Goal: Task Accomplishment & Management: Complete application form

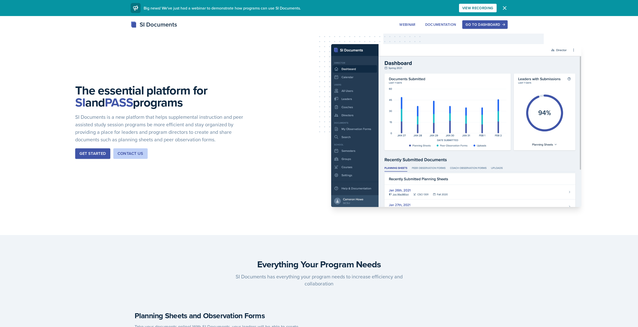
click at [469, 27] on button "Go to Dashboard" at bounding box center [484, 24] width 45 height 9
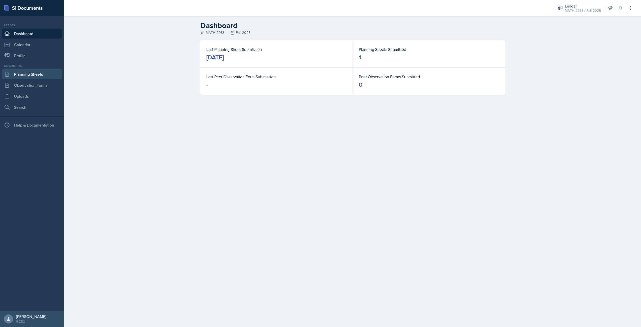
click at [29, 77] on link "Planning Sheets" at bounding box center [32, 74] width 60 height 10
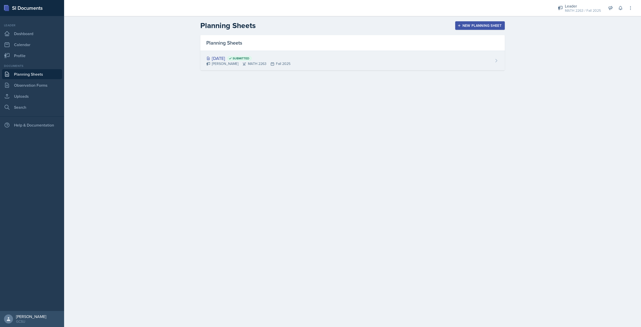
click at [225, 62] on div "[PERSON_NAME] MATH 2263 Fall 2025" at bounding box center [248, 63] width 84 height 5
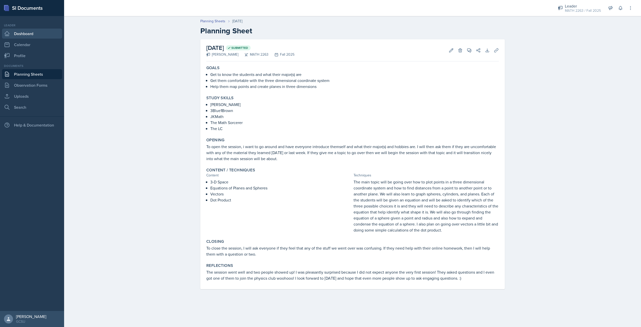
click at [19, 29] on link "Dashboard" at bounding box center [32, 34] width 60 height 10
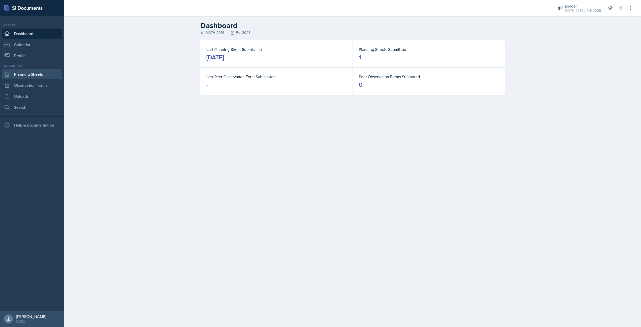
click at [46, 74] on link "Planning Sheets" at bounding box center [32, 74] width 60 height 10
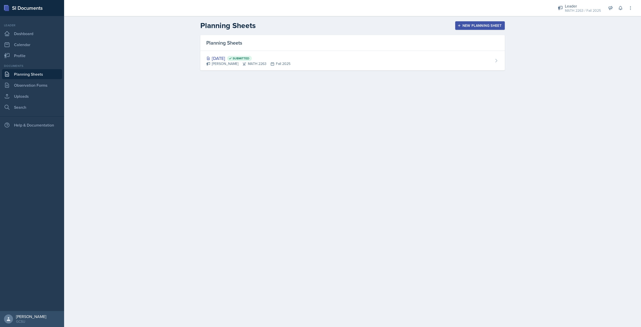
click at [491, 25] on div "New Planning Sheet" at bounding box center [480, 26] width 43 height 4
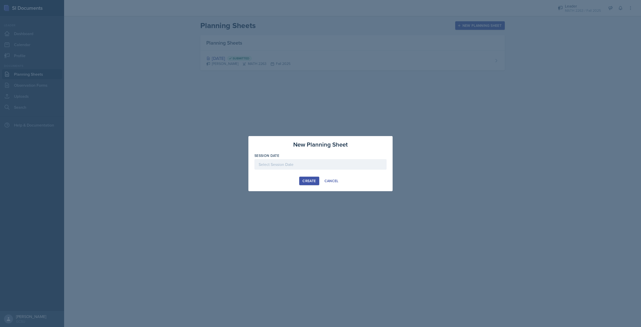
click at [300, 168] on div at bounding box center [321, 164] width 132 height 11
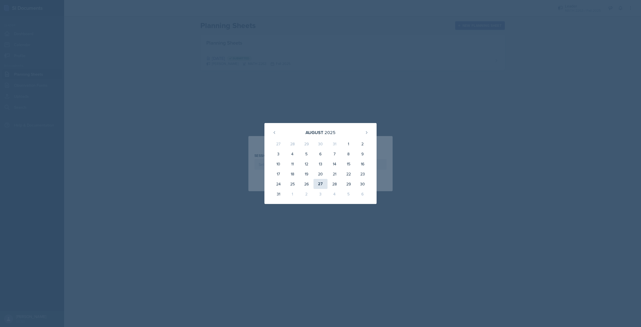
click at [320, 180] on div "27" at bounding box center [321, 184] width 14 height 10
type input "[DATE]"
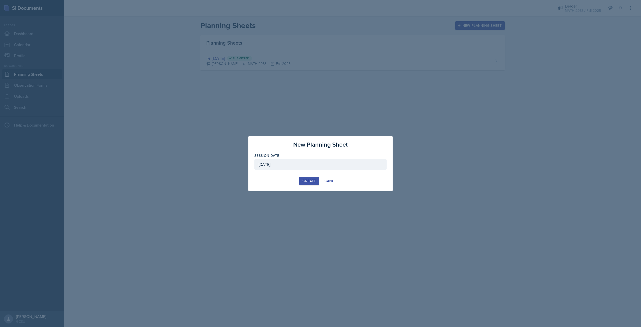
click at [314, 182] on div "Create" at bounding box center [309, 181] width 13 height 4
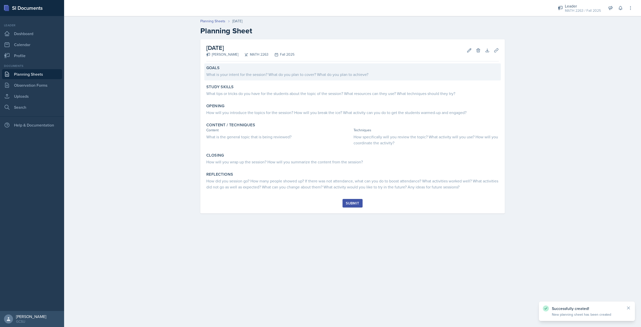
click at [253, 73] on div "What is your intent for the session? What do you plan to cover? What do you pla…" at bounding box center [352, 74] width 293 height 6
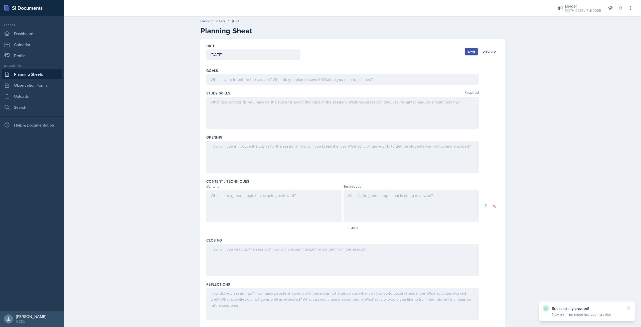
click at [254, 73] on div "Goals" at bounding box center [352, 77] width 293 height 23
click at [257, 76] on div at bounding box center [342, 79] width 273 height 11
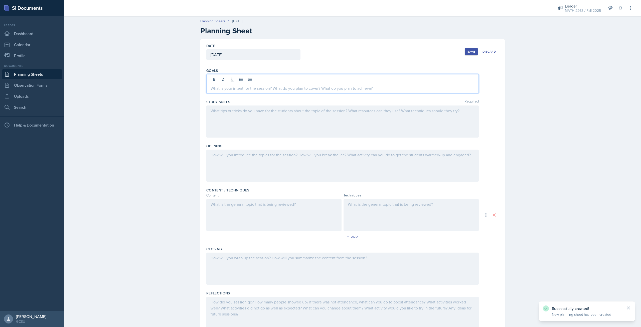
click at [257, 76] on div at bounding box center [343, 80] width 264 height 8
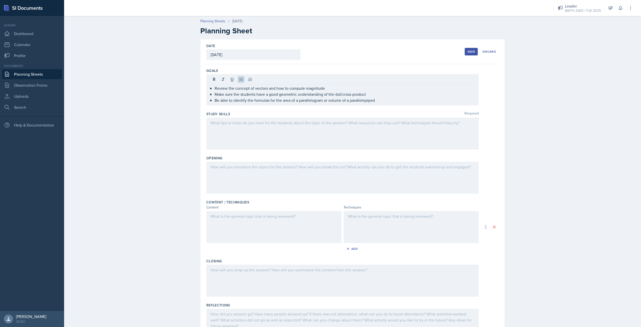
click at [276, 129] on div at bounding box center [342, 133] width 273 height 32
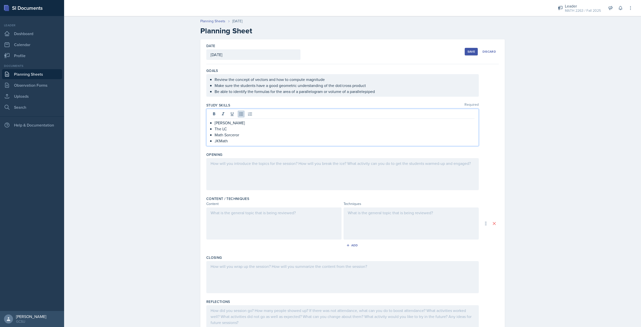
click at [254, 172] on div at bounding box center [342, 174] width 273 height 32
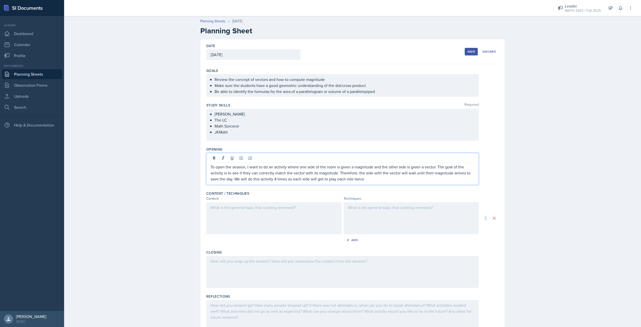
click at [256, 230] on div at bounding box center [273, 218] width 135 height 32
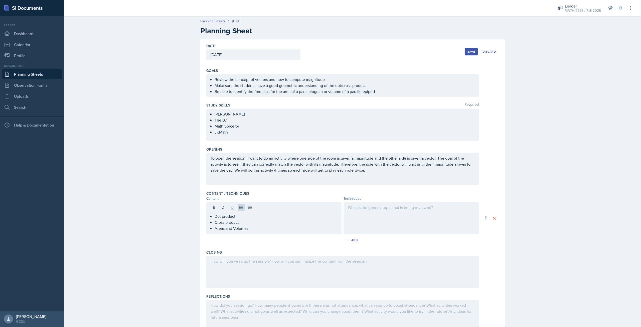
click at [367, 210] on div at bounding box center [411, 218] width 135 height 32
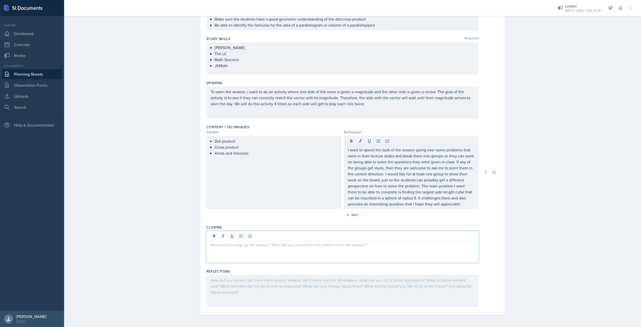
click at [339, 238] on div at bounding box center [342, 247] width 273 height 32
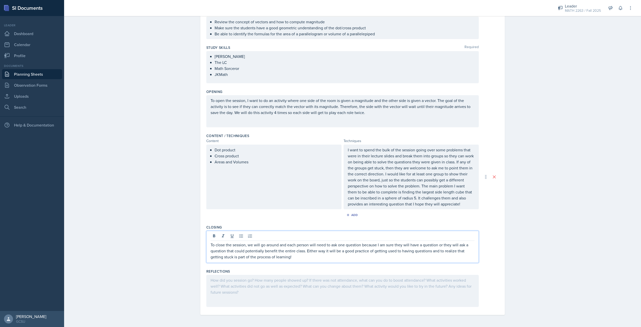
click at [312, 288] on div at bounding box center [342, 291] width 273 height 32
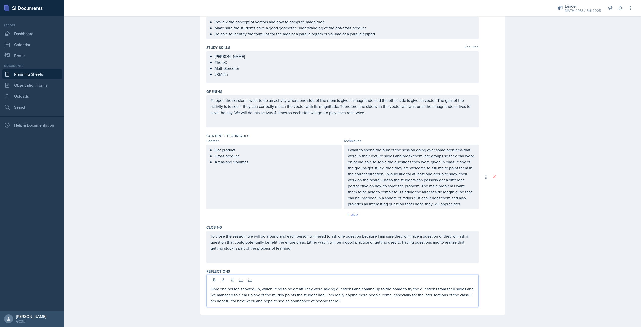
click at [490, 135] on div "Content / Techniques" at bounding box center [352, 135] width 293 height 5
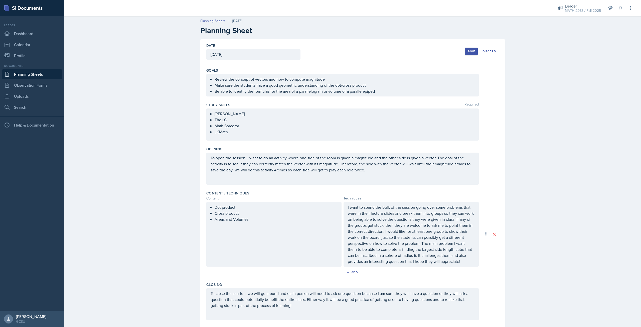
scroll to position [0, 0]
click at [468, 54] on button "Save" at bounding box center [471, 52] width 13 height 8
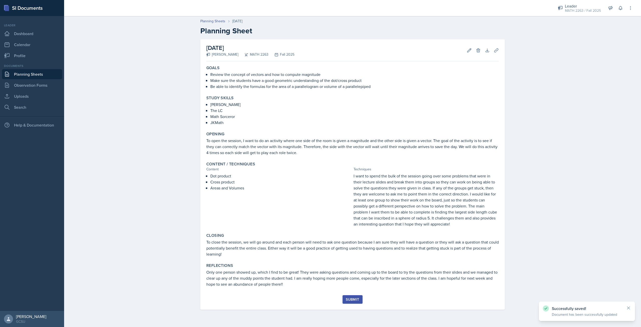
click at [347, 300] on div "Submit" at bounding box center [352, 299] width 13 height 4
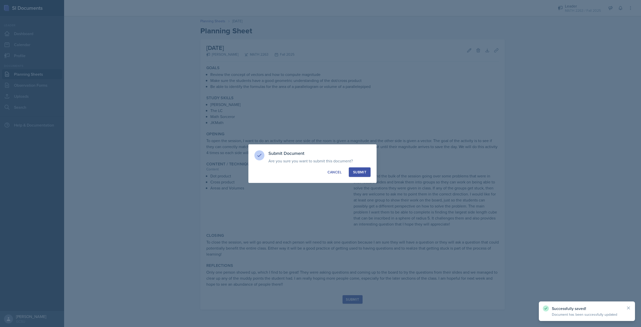
click at [361, 174] on div "Submit" at bounding box center [359, 172] width 13 height 5
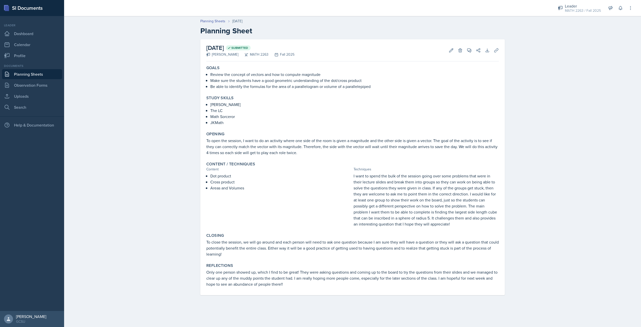
click at [26, 73] on link "Planning Sheets" at bounding box center [32, 74] width 60 height 10
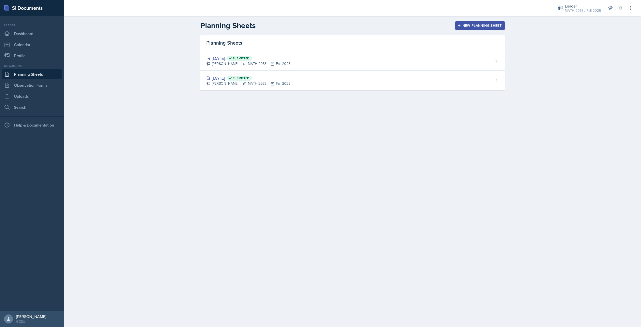
drag, startPoint x: 25, startPoint y: 83, endPoint x: 167, endPoint y: 87, distance: 142.6
click at [167, 87] on div "Planning Sheets New Planning Sheet Planning Sheets [DATE] Submitted [PERSON_NAM…" at bounding box center [352, 59] width 577 height 86
click at [37, 109] on link "Search" at bounding box center [32, 107] width 60 height 10
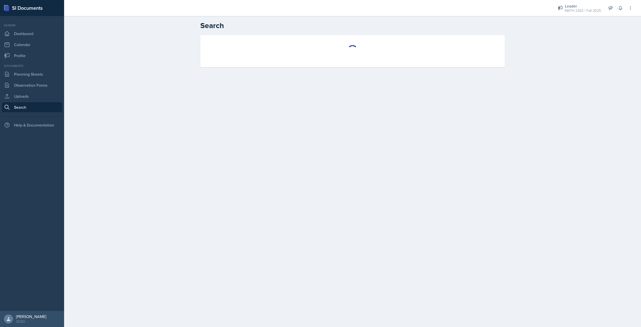
select select "all"
select select "1"
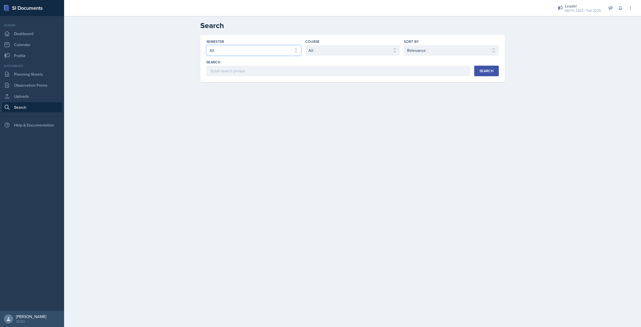
click at [249, 50] on select "Select semester All Fall 2025 Spring 2025 Fall 2024 Spring 2024 Fall 2023 Sprin…" at bounding box center [253, 50] width 95 height 11
select select "986fdc3e-2246-4ffd-9cb8-78666de4ebed"
click at [206, 45] on select "Select semester All Fall 2025 Spring 2025 Fall 2024 Spring 2024 Fall 2023 Sprin…" at bounding box center [253, 50] width 95 height 11
click at [323, 45] on div "Course Select course All ACCT 3101 ACCT 3102 ASTR 1000 BIOL 1100 BIOL 1107 BIOL…" at bounding box center [352, 47] width 95 height 17
click at [323, 48] on select "Select course All ACCT 3101 ACCT 3102 ASTR 1000 BIOL 1100 BIOL 1107 BIOL 1108 B…" at bounding box center [352, 50] width 95 height 11
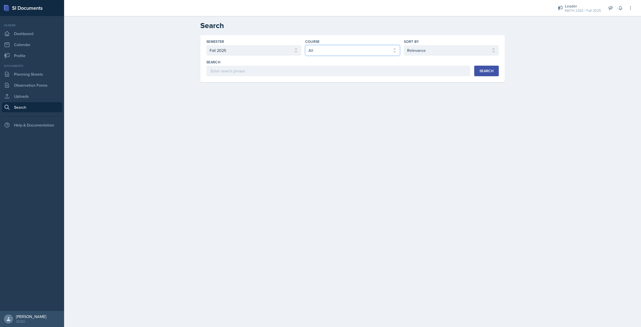
click at [305, 45] on select "Select course All ACCT 3101 ACCT 3102 ASTR 1000 BIOL 1100 BIOL 1107 BIOL 1108 B…" at bounding box center [352, 50] width 95 height 11
click at [491, 69] on div "Search" at bounding box center [487, 71] width 14 height 4
click at [250, 47] on select "Select semester All Fall 2025 Spring 2025 Fall 2024 Spring 2024 Fall 2023 Sprin…" at bounding box center [253, 50] width 95 height 11
click at [330, 46] on select "Select course All ACCT 3101 ACCT 3102 ASTR 1000 BIOL 1100 BIOL 1107 BIOL 1108 B…" at bounding box center [352, 50] width 95 height 11
select select "7e071553-0b37-4a4a-a235-5ee2229324e6"
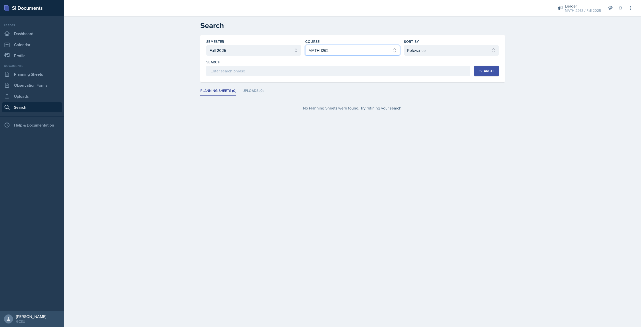
click at [305, 45] on select "Select course All ACCT 3101 ACCT 3102 ASTR 1000 BIOL 1100 BIOL 1107 BIOL 1108 B…" at bounding box center [352, 50] width 95 height 11
click at [496, 69] on button "Search" at bounding box center [486, 71] width 25 height 11
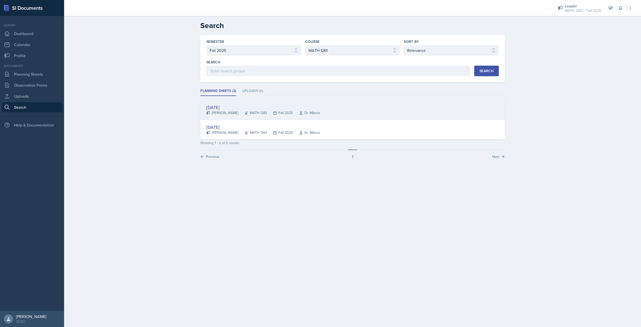
click at [225, 110] on div "[PERSON_NAME]" at bounding box center [222, 112] width 32 height 5
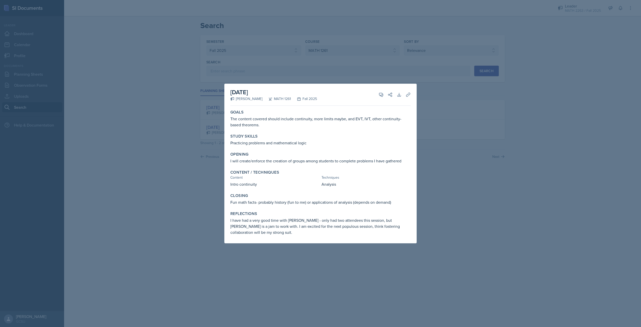
click at [436, 131] on div at bounding box center [320, 163] width 641 height 327
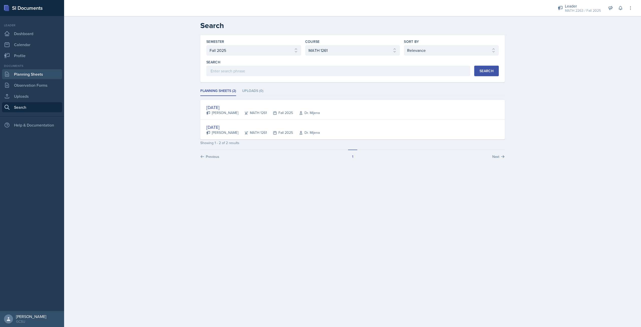
click at [28, 77] on link "Planning Sheets" at bounding box center [32, 74] width 60 height 10
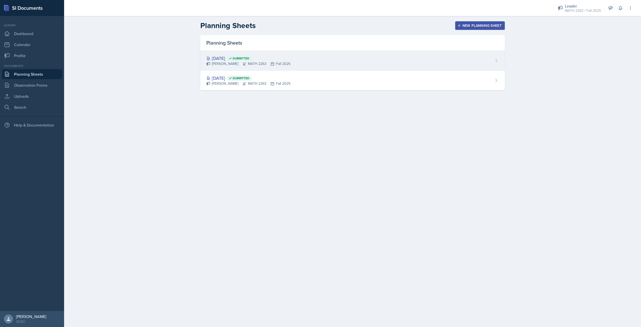
click at [230, 63] on div "[PERSON_NAME] MATH 2263 Fall 2025" at bounding box center [248, 63] width 84 height 5
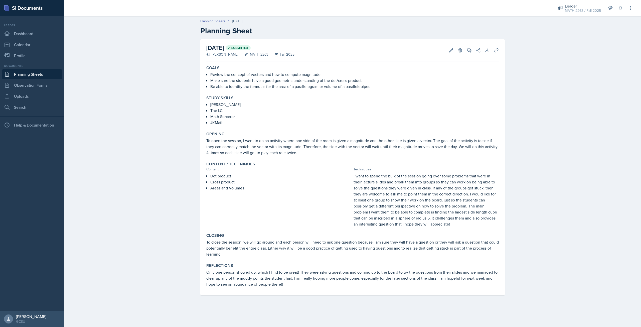
click at [242, 141] on p "To open the session, I want to do an activity where one side of the room is giv…" at bounding box center [352, 147] width 293 height 18
click at [243, 141] on p "To open the session, I want to do an activity where one side of the room is giv…" at bounding box center [352, 147] width 293 height 18
click at [451, 51] on icon at bounding box center [451, 50] width 5 height 5
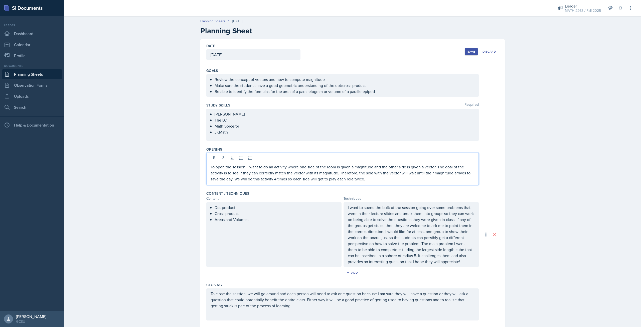
click at [245, 158] on div "To open the session, I want to do an activity where one side of the room is giv…" at bounding box center [342, 169] width 273 height 32
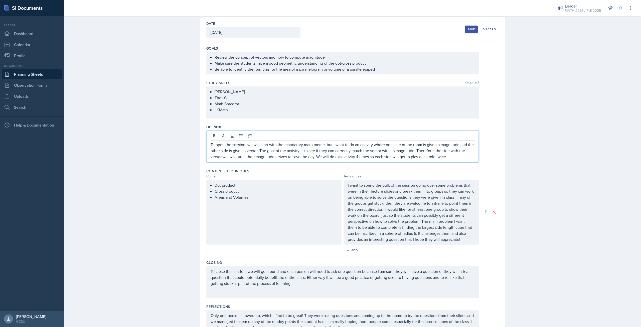
scroll to position [58, 0]
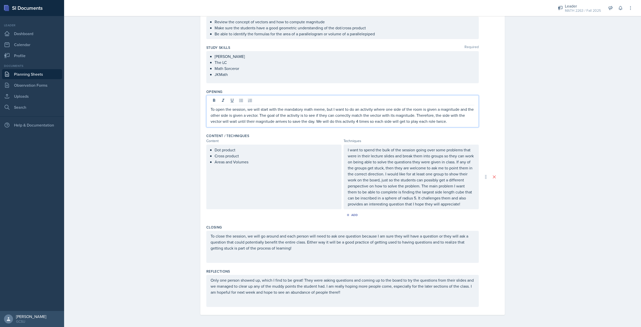
click at [312, 280] on div "Only one person showed up, which I find to be great! They were asking questions…" at bounding box center [342, 291] width 273 height 32
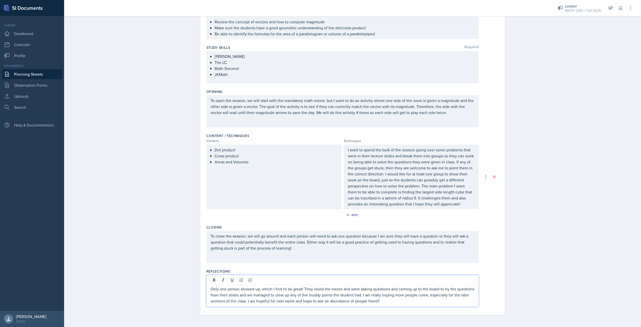
click at [398, 301] on p "Only one person showed up, which I find to be great! They loved the meme and we…" at bounding box center [343, 295] width 264 height 18
drag, startPoint x: 490, startPoint y: 87, endPoint x: 484, endPoint y: 87, distance: 6.0
click at [489, 87] on div "Opening To open the session, we will start with the mandatory math meme, but I …" at bounding box center [352, 109] width 293 height 44
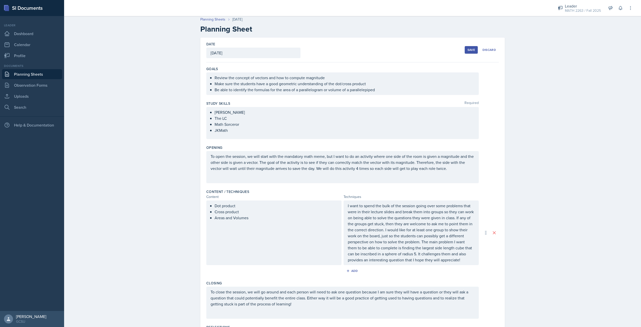
scroll to position [0, 0]
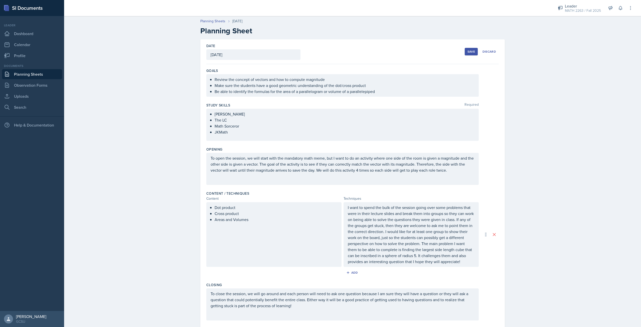
click at [465, 50] on button "Save" at bounding box center [471, 52] width 13 height 8
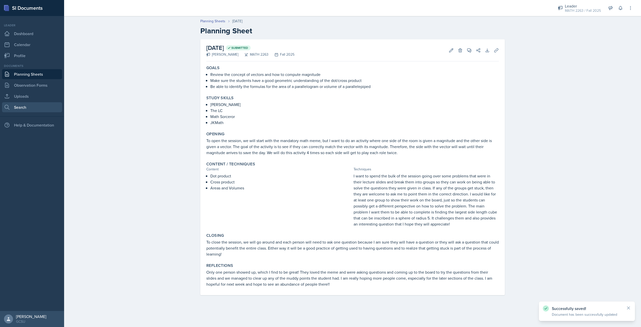
click at [30, 104] on link "Search" at bounding box center [32, 107] width 60 height 10
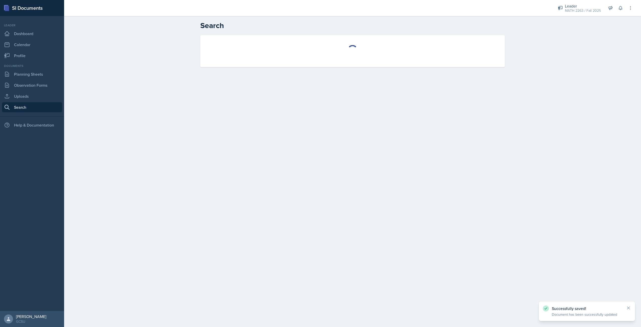
select select "all"
select select "1"
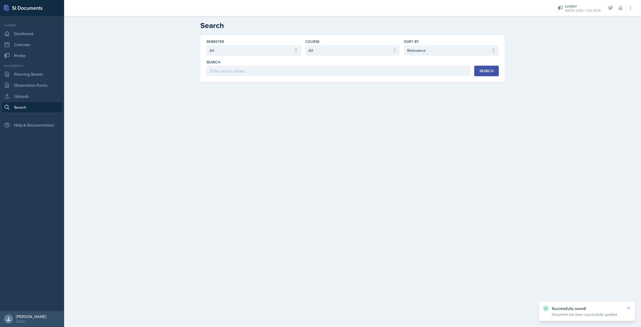
click at [283, 44] on div "Semester" at bounding box center [253, 41] width 95 height 5
click at [283, 46] on select "Select semester All Fall 2025 Spring 2025 Fall 2024 Spring 2024 Fall 2023 Sprin…" at bounding box center [253, 50] width 95 height 11
select select "986fdc3e-2246-4ffd-9cb8-78666de4ebed"
click at [206, 45] on select "Select semester All Fall 2025 Spring 2025 Fall 2024 Spring 2024 Fall 2023 Sprin…" at bounding box center [253, 50] width 95 height 11
click at [319, 53] on select "Select course All ACCT 3101 ACCT 3102 ASTR 1000 BIOL 1100 BIOL 1107 BIOL 1108 B…" at bounding box center [352, 50] width 95 height 11
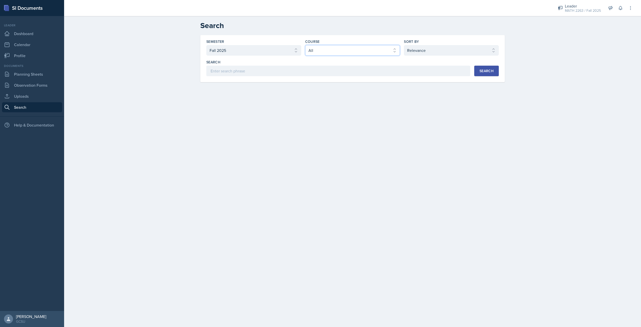
click at [305, 45] on select "Select course All ACCT 3101 ACCT 3102 ASTR 1000 BIOL 1100 BIOL 1107 BIOL 1108 B…" at bounding box center [352, 50] width 95 height 11
click at [491, 73] on div "Search" at bounding box center [487, 71] width 14 height 4
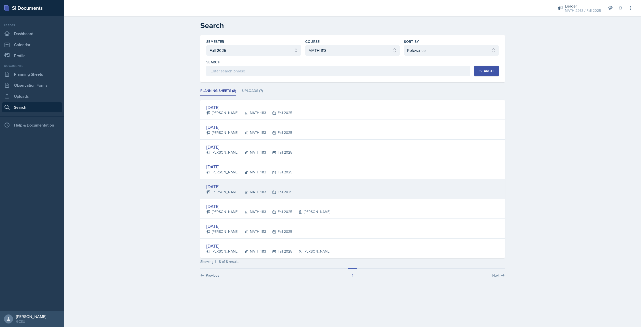
click at [230, 186] on div "[DATE]" at bounding box center [249, 186] width 86 height 7
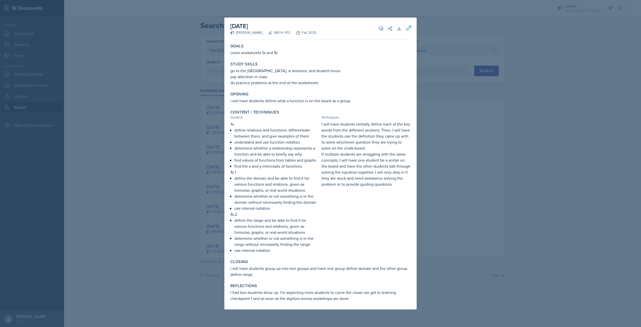
click at [443, 83] on div at bounding box center [320, 163] width 641 height 327
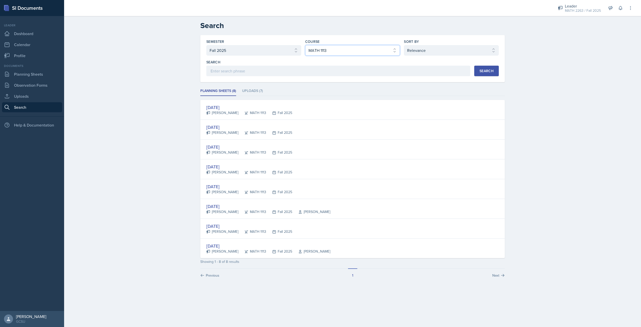
click at [344, 47] on select "Select course All ACCT 3101 ACCT 3102 ASTR 1000 BIOL 1100 BIOL 1107 BIOL 1108 B…" at bounding box center [352, 50] width 95 height 11
click at [305, 45] on select "Select course All ACCT 3101 ACCT 3102 ASTR 1000 BIOL 1100 BIOL 1107 BIOL 1108 B…" at bounding box center [352, 50] width 95 height 11
click at [477, 70] on button "Search" at bounding box center [486, 71] width 25 height 11
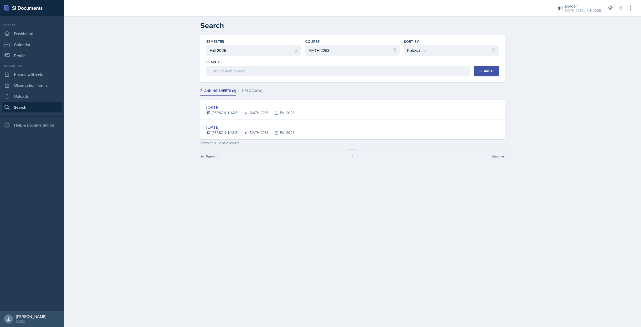
click at [374, 56] on div "Semester Select semester All Fall 2025 Spring 2025 Fall 2024 Spring 2024 Fall 2…" at bounding box center [352, 57] width 293 height 37
click at [373, 55] on select "Select course All ACCT 3101 ACCT 3102 ASTR 1000 BIOL 1100 BIOL 1107 BIOL 1108 B…" at bounding box center [352, 50] width 95 height 11
select select "d236ee51-059a-45e2-88e4-86a0f95ae8ef"
click at [305, 45] on select "Select course All ACCT 3101 ACCT 3102 ASTR 1000 BIOL 1100 BIOL 1107 BIOL 1108 B…" at bounding box center [352, 50] width 95 height 11
click at [483, 69] on div "Search" at bounding box center [487, 71] width 14 height 4
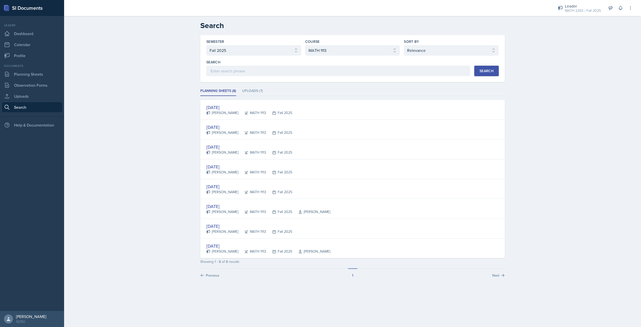
click at [232, 183] on div "[DATE] [PERSON_NAME] MATH 1113 Fall 2025" at bounding box center [352, 189] width 305 height 20
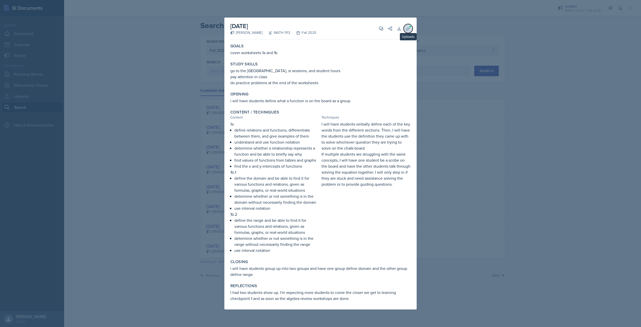
click at [410, 27] on span at bounding box center [410, 26] width 3 height 3
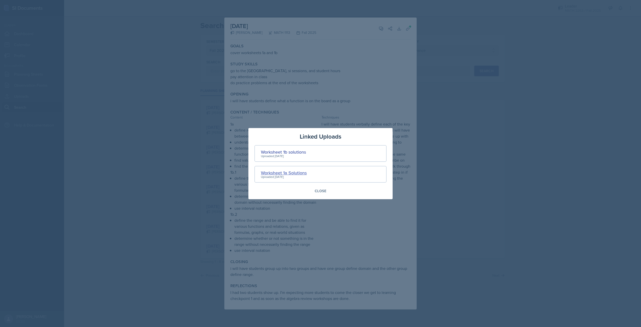
click at [292, 173] on div "Worksheet 1a Solutions" at bounding box center [284, 172] width 46 height 7
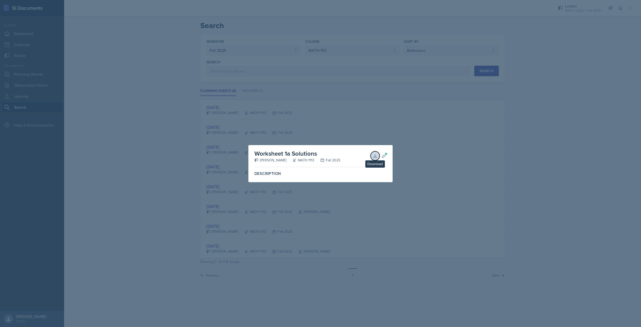
click at [376, 154] on icon at bounding box center [375, 155] width 5 height 5
click at [385, 153] on span at bounding box center [386, 153] width 3 height 3
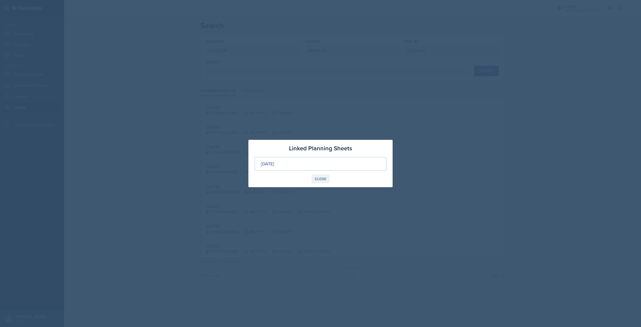
click at [320, 179] on div "Close" at bounding box center [321, 179] width 12 height 4
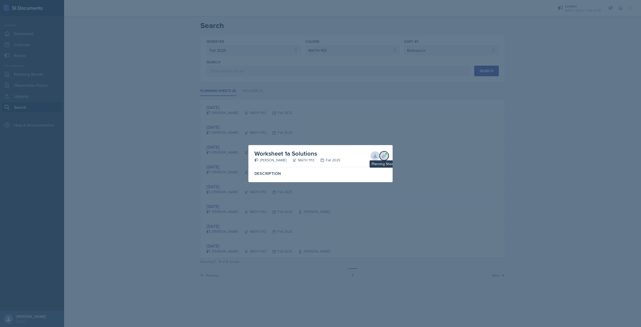
click at [388, 156] on button "Planning Sheets" at bounding box center [384, 155] width 9 height 9
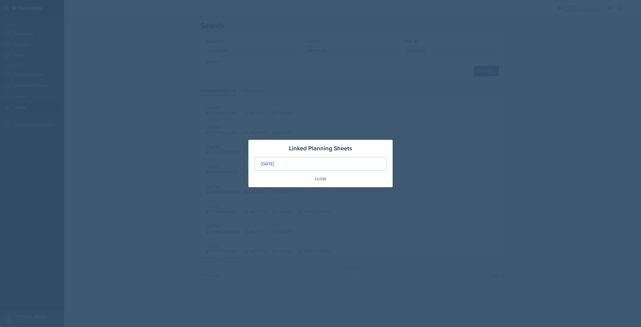
click at [407, 125] on div at bounding box center [320, 163] width 641 height 327
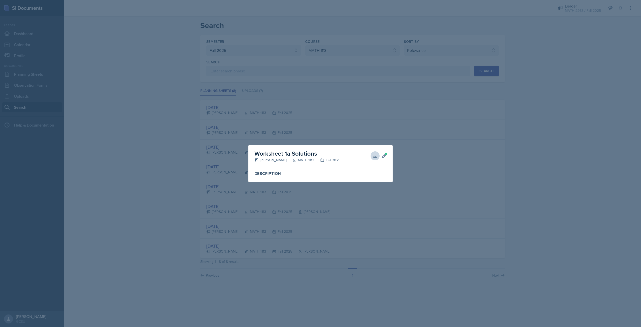
click at [472, 61] on div at bounding box center [320, 163] width 641 height 327
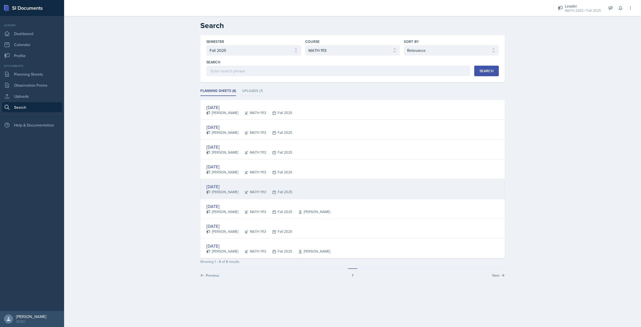
click at [237, 185] on div "[DATE]" at bounding box center [249, 186] width 86 height 7
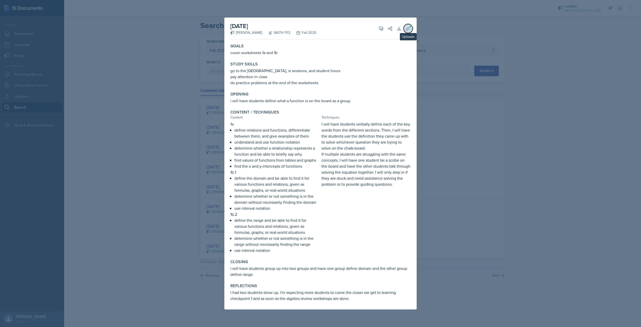
click at [409, 26] on span at bounding box center [410, 26] width 3 height 3
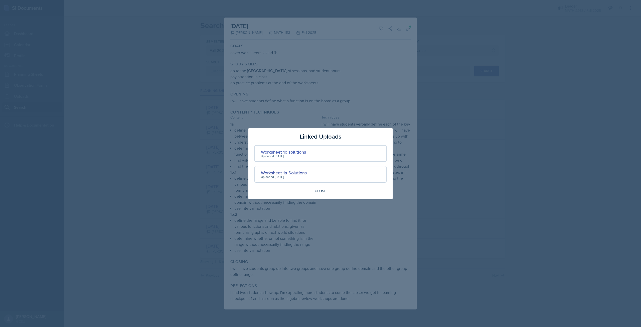
click at [281, 151] on div "Worksheet 1b solutions" at bounding box center [283, 152] width 45 height 7
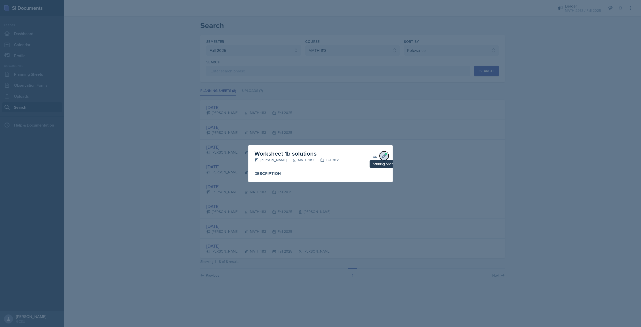
click at [385, 153] on icon at bounding box center [384, 155] width 5 height 5
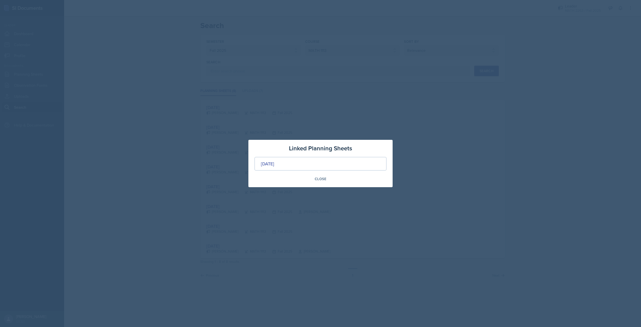
click at [444, 137] on div at bounding box center [320, 163] width 641 height 327
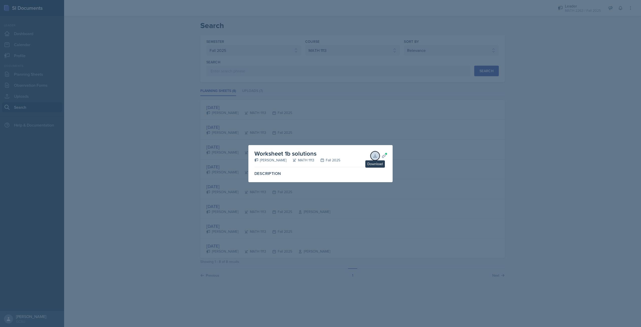
click at [372, 155] on button "Download" at bounding box center [375, 155] width 9 height 9
click at [422, 172] on div at bounding box center [320, 163] width 641 height 327
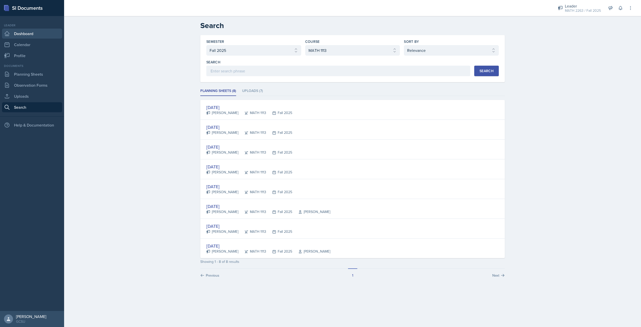
click at [47, 35] on link "Dashboard" at bounding box center [32, 34] width 60 height 10
